Goal: Find specific page/section: Find specific page/section

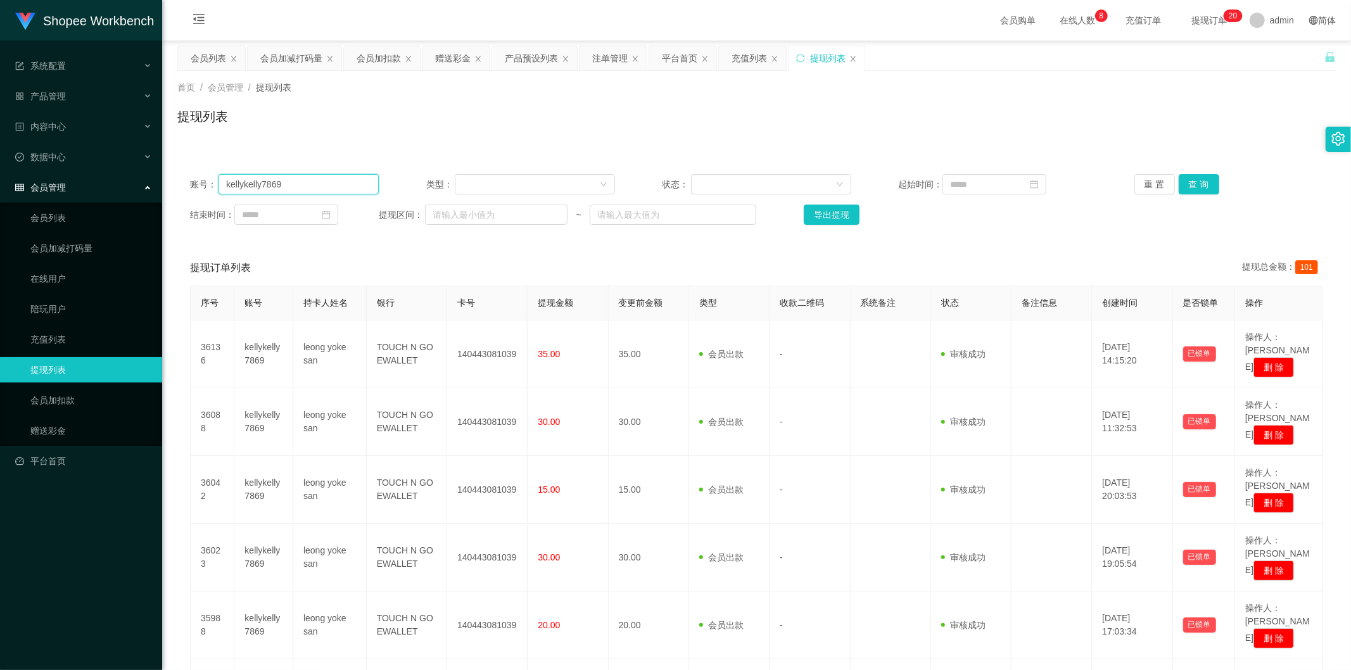
click at [308, 174] on input "kellykelly7869" at bounding box center [299, 184] width 160 height 20
click at [308, 173] on div "账号： kellykelly7869 类型： 状态： 起始时间： 重 置 查 询 结束时间： 提现区间： ~ 导出提现" at bounding box center [756, 200] width 1159 height 76
click at [1179, 182] on button "查 询" at bounding box center [1199, 184] width 41 height 20
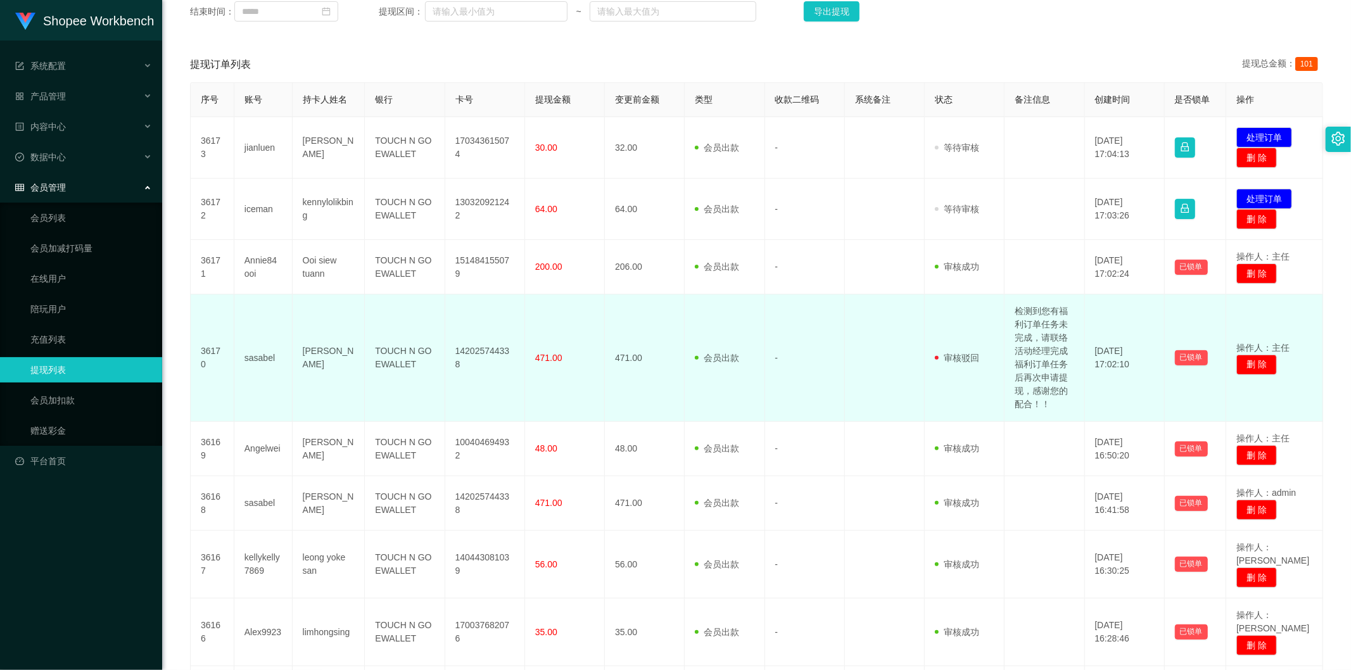
scroll to position [381, 0]
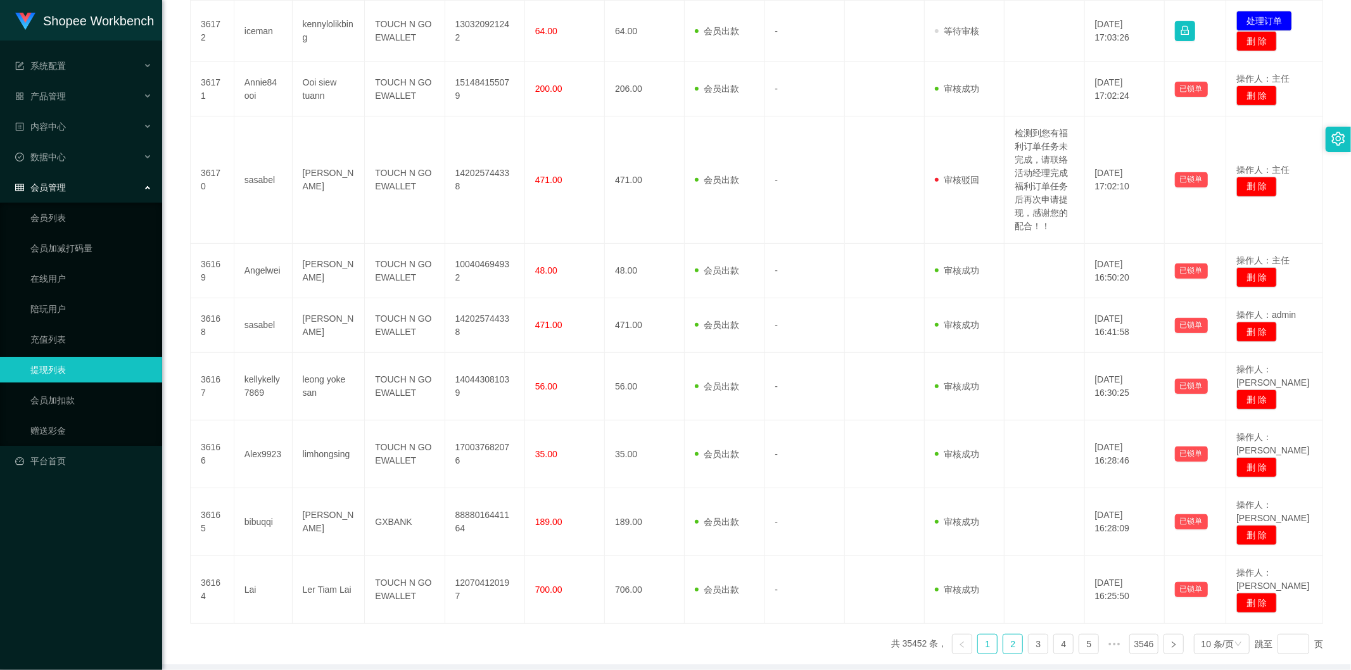
click at [1004, 635] on link "2" at bounding box center [1013, 644] width 19 height 19
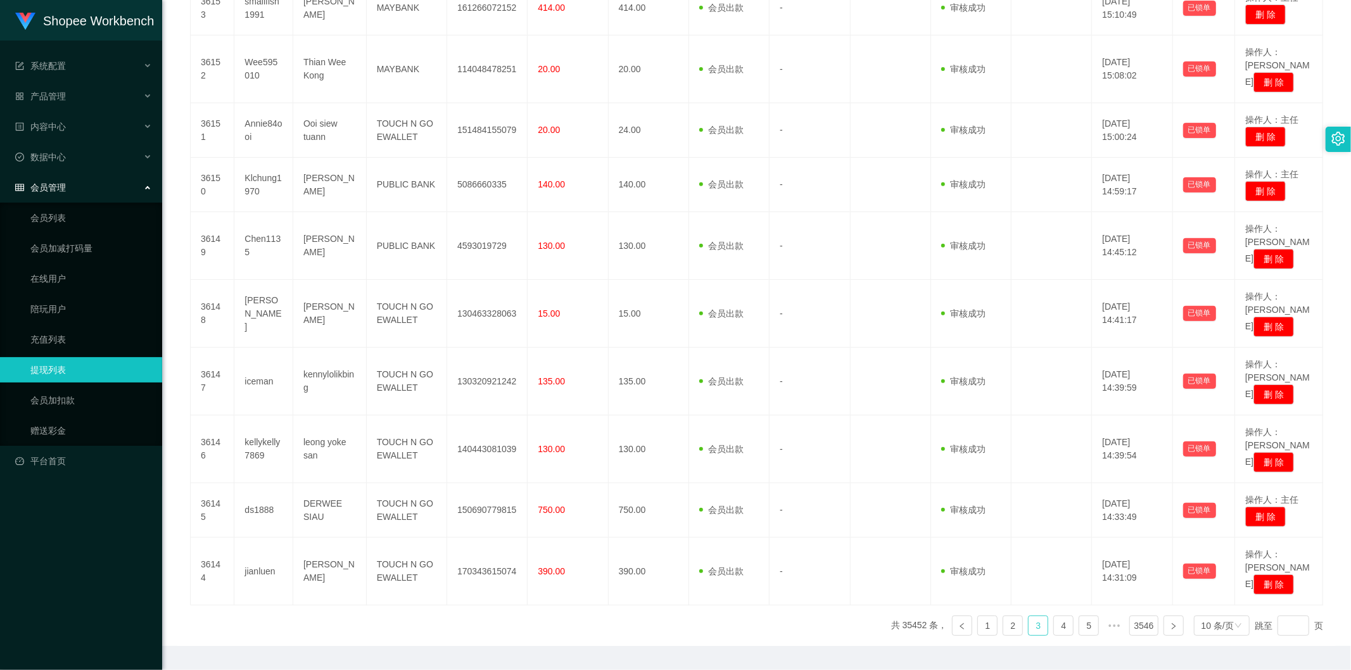
scroll to position [295, 0]
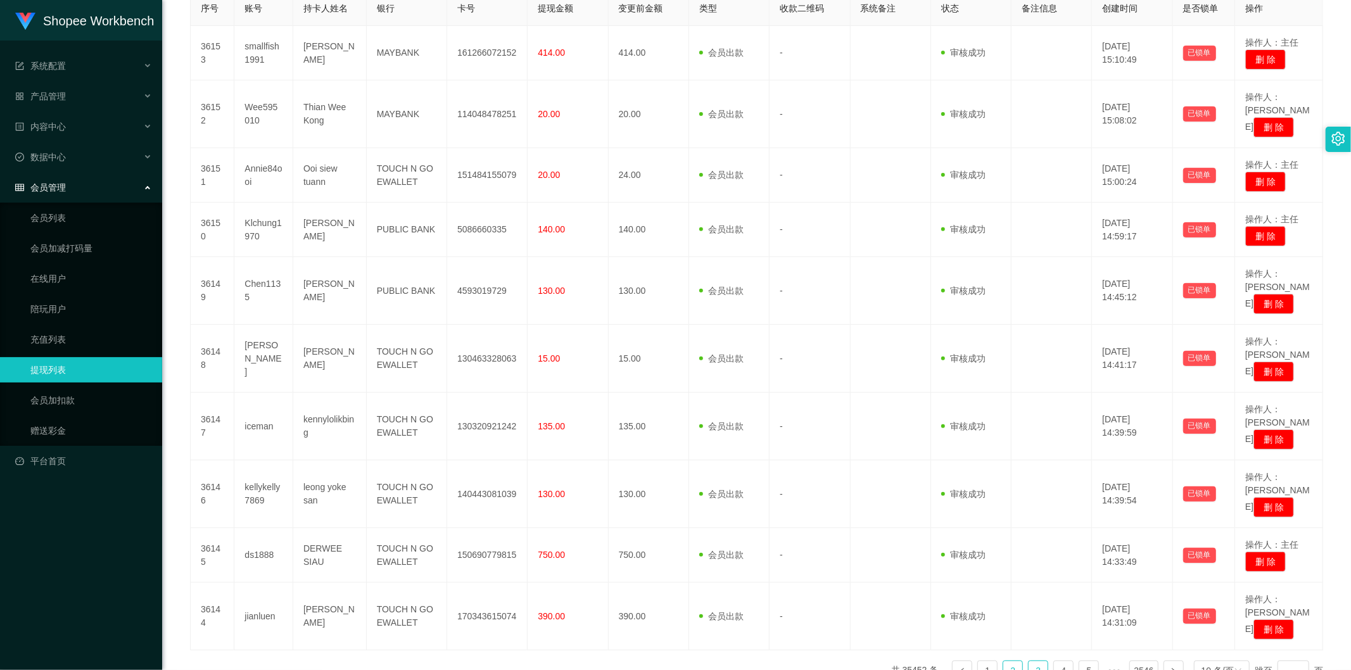
click at [1004, 661] on link "2" at bounding box center [1013, 670] width 19 height 19
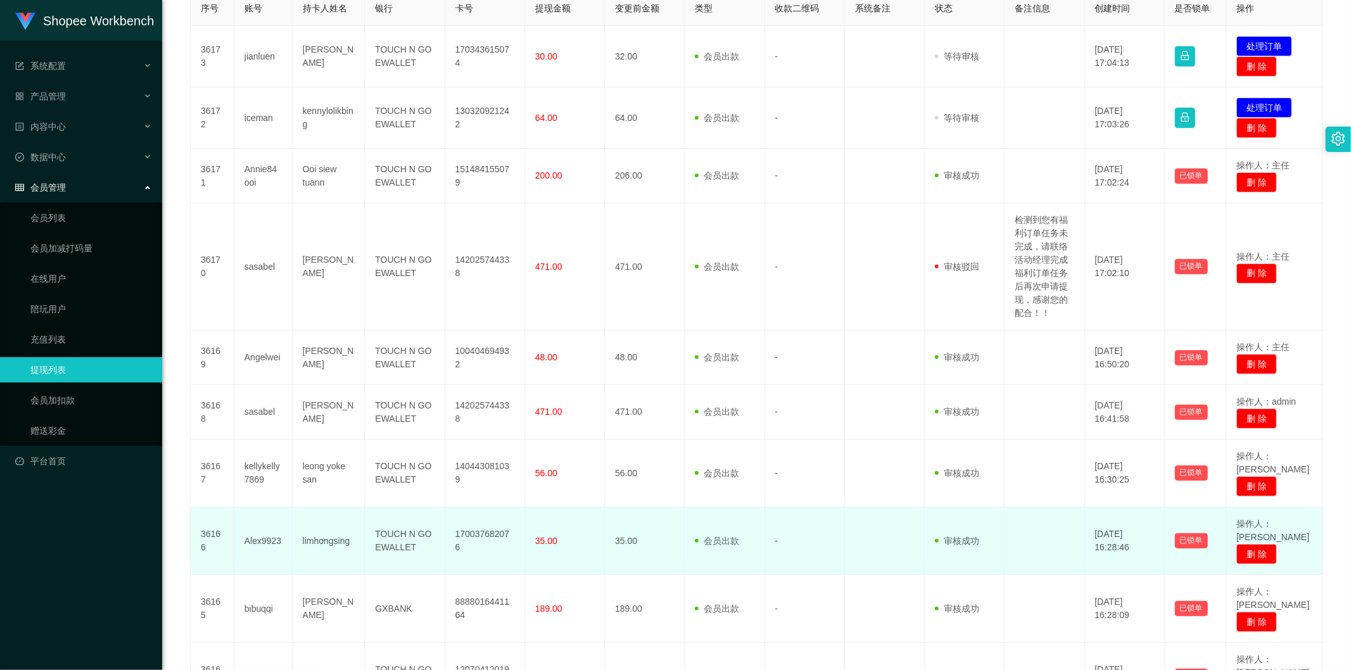
scroll to position [84, 0]
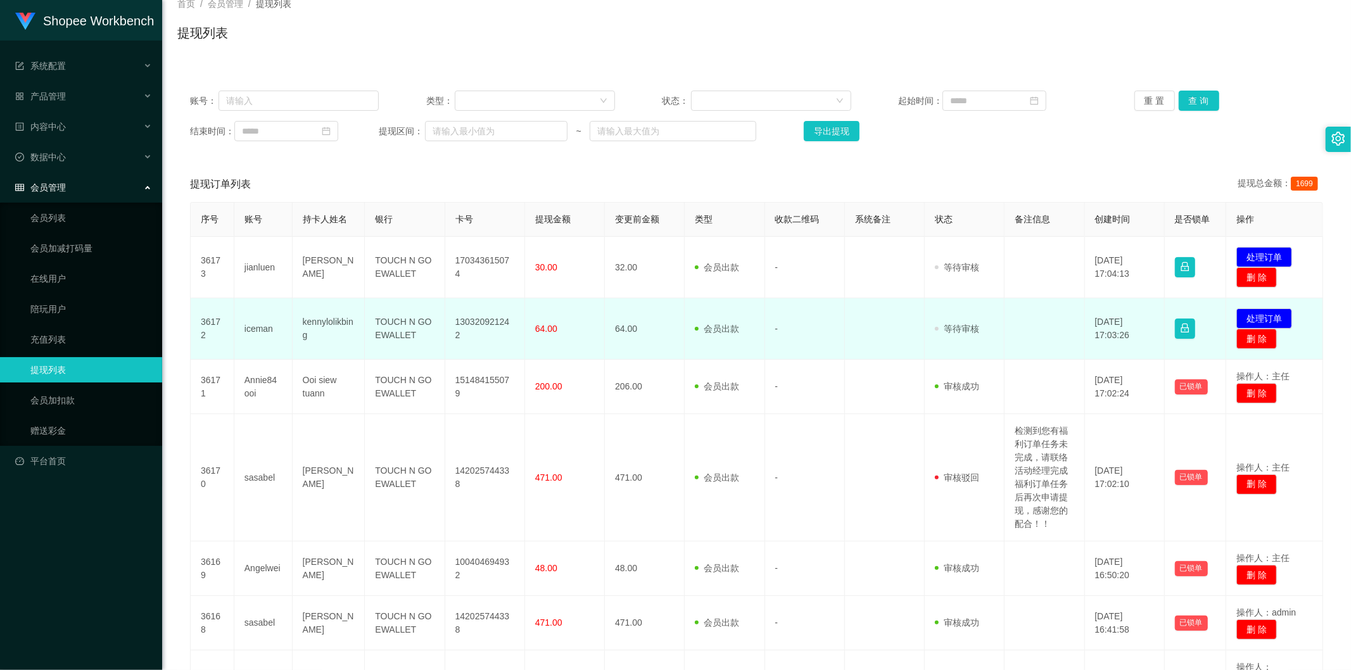
click at [257, 330] on td "iceman" at bounding box center [263, 328] width 58 height 61
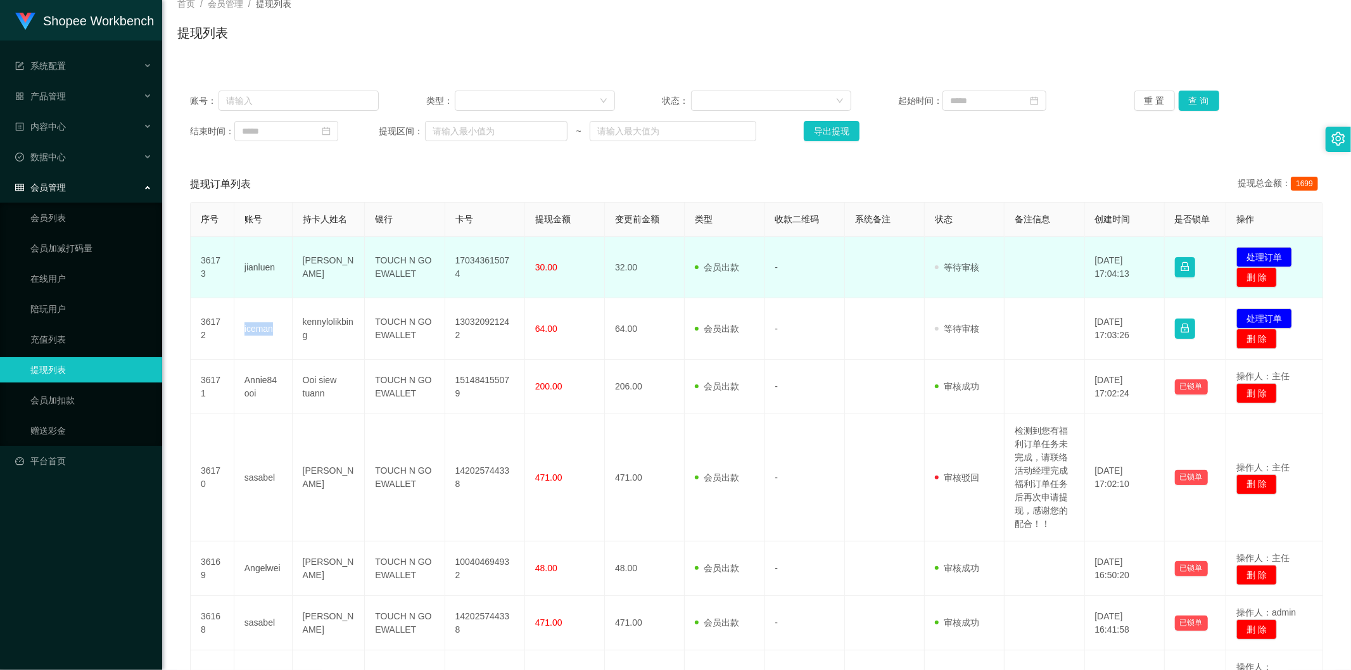
copy td "iceman"
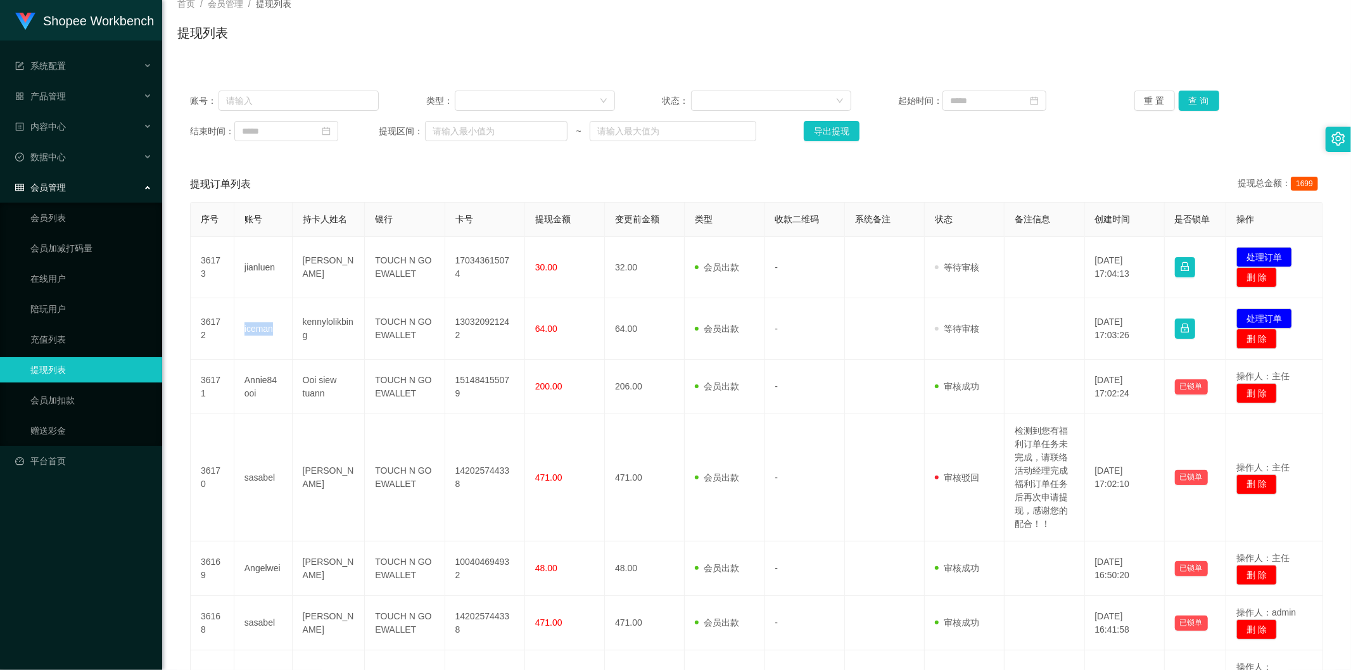
scroll to position [0, 0]
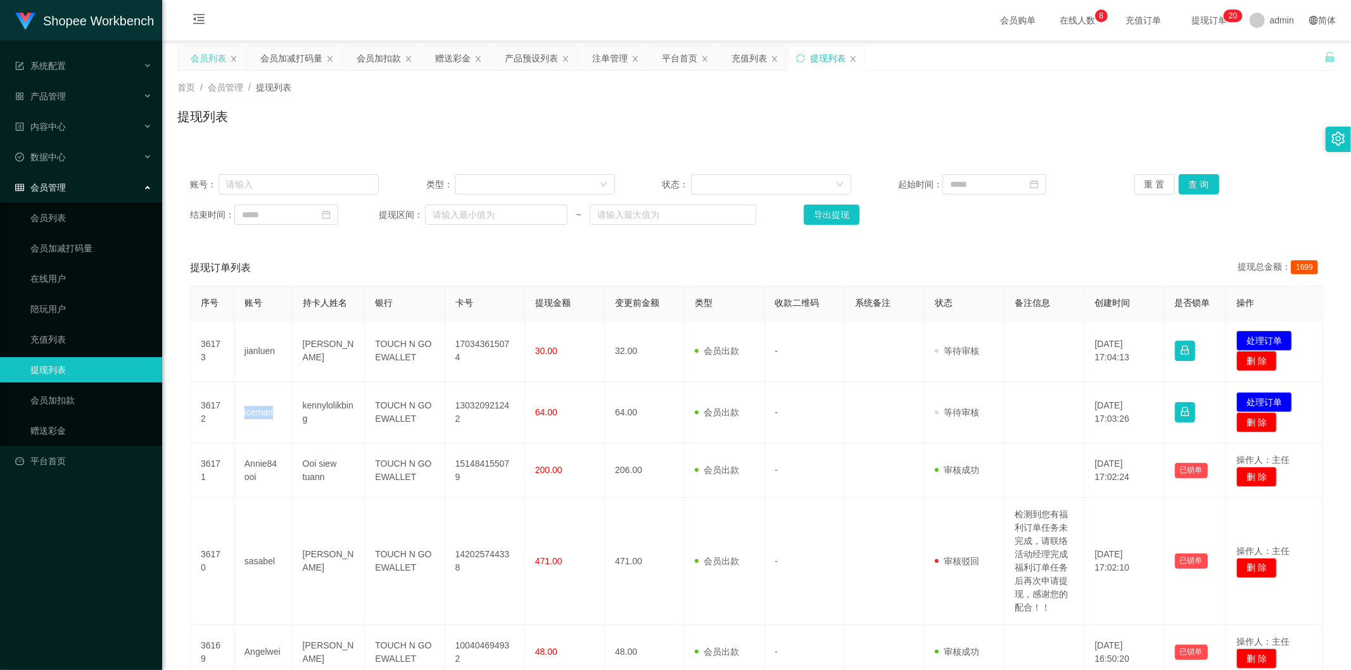
click at [212, 56] on div "会员列表" at bounding box center [208, 58] width 35 height 24
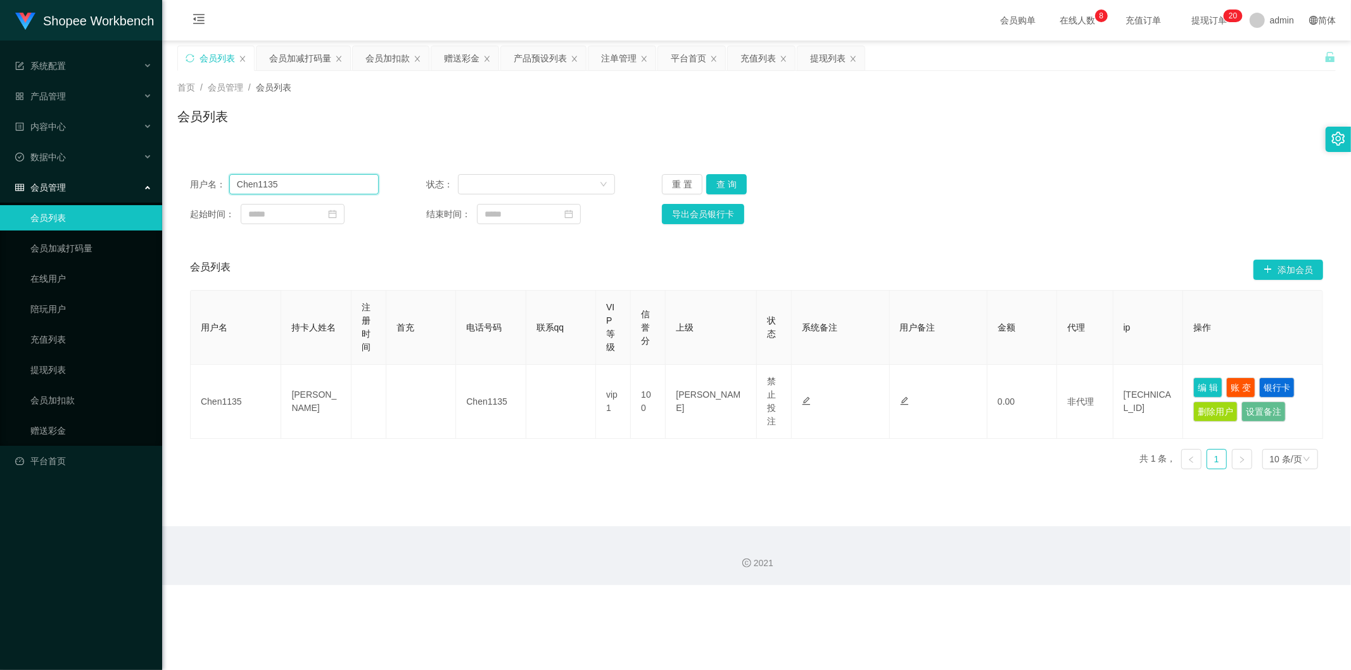
click at [281, 181] on input "Chen1135" at bounding box center [304, 184] width 150 height 20
paste input "iceman"
type input "iceman"
click at [714, 179] on button "查 询" at bounding box center [726, 184] width 41 height 20
